Goal: Check status

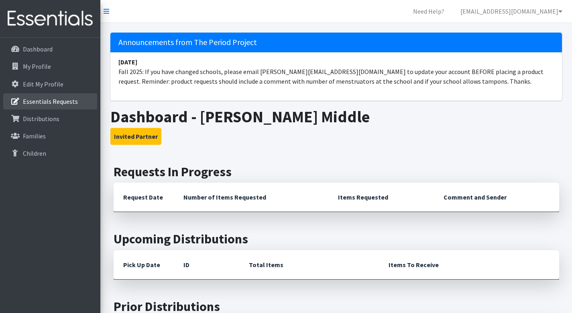
click at [30, 100] on p "Essentials Requests" at bounding box center [50, 101] width 55 height 8
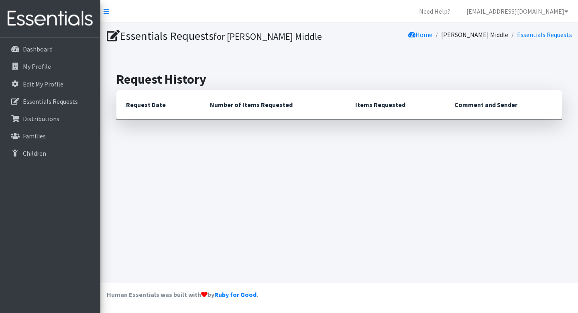
click at [139, 105] on th "Request Date" at bounding box center [159, 104] width 84 height 29
click at [132, 106] on th "Request Date" at bounding box center [159, 104] width 84 height 29
drag, startPoint x: 160, startPoint y: 106, endPoint x: 170, endPoint y: 92, distance: 17.9
click at [160, 106] on th "Request Date" at bounding box center [159, 104] width 84 height 29
click at [176, 72] on h2 "Request History" at bounding box center [340, 79] width 446 height 15
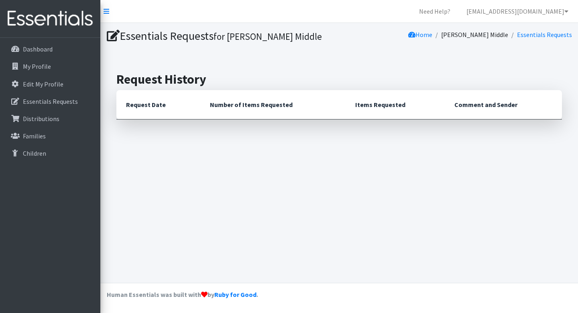
click at [112, 37] on icon at bounding box center [113, 36] width 13 height 12
click at [148, 37] on h1 "Essentials Requests for [PERSON_NAME] Middle" at bounding box center [222, 36] width 230 height 14
click at [530, 34] on link "Essentials Requests" at bounding box center [544, 35] width 55 height 8
